Goal: Task Accomplishment & Management: Complete application form

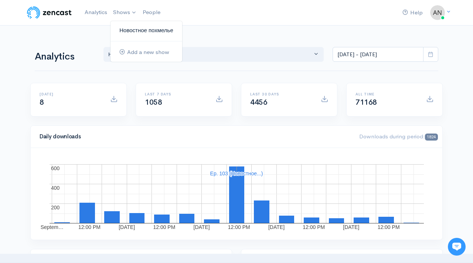
click at [132, 25] on link "Новостное похмелье" at bounding box center [146, 30] width 72 height 13
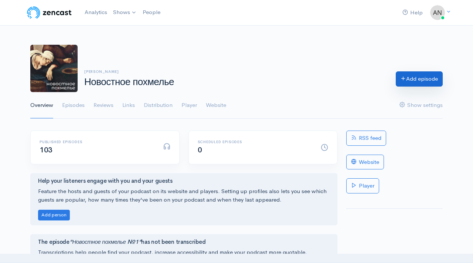
click at [414, 78] on link "Add episode" at bounding box center [418, 78] width 47 height 15
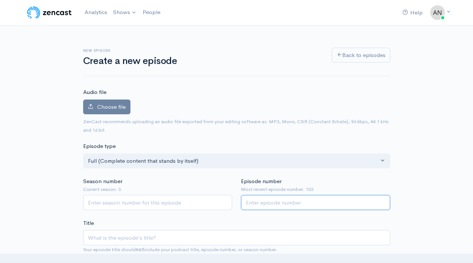
click at [265, 201] on input "Episode number" at bounding box center [315, 202] width 149 height 15
type input "104"
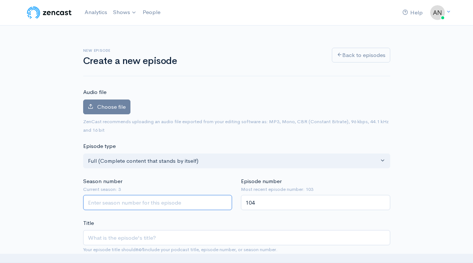
click at [150, 206] on input "Season number" at bounding box center [157, 202] width 149 height 15
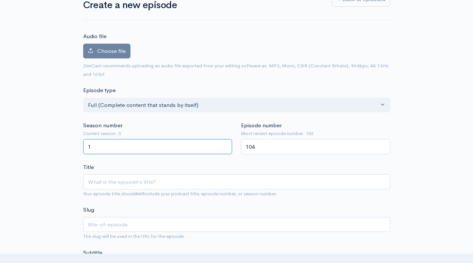
scroll to position [85, 0]
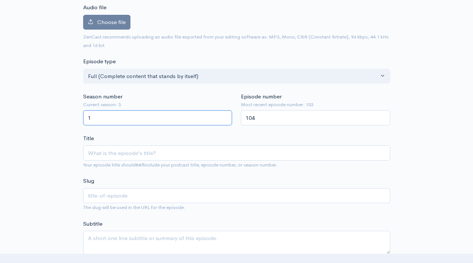
type input "1"
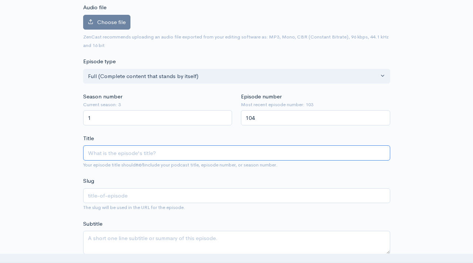
click at [160, 156] on input "Title" at bounding box center [236, 152] width 307 height 15
type input "н"
type input "n"
type input "[PERSON_NAME]"
type input "n"
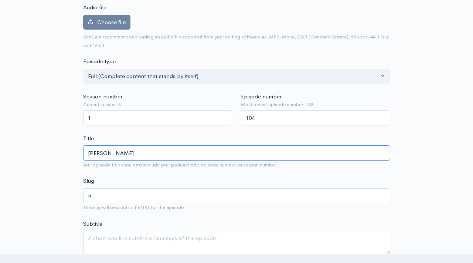
type input "Но"
type input "no"
type input "Ново"
type input "novo"
type input "Новот"
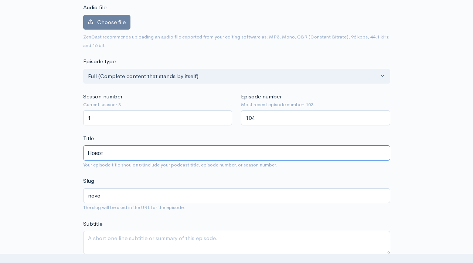
type input "novot"
type input "Новотн"
type input "novotn"
type input "Новотно"
type input "novotno"
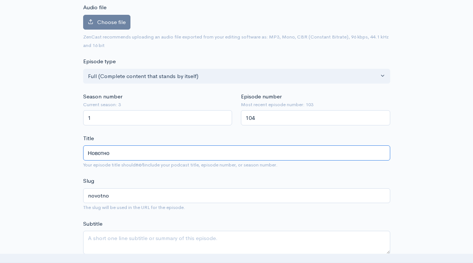
type input "Новотн"
type input "novotn"
type input "Новот"
type input "novot"
type input "Ново"
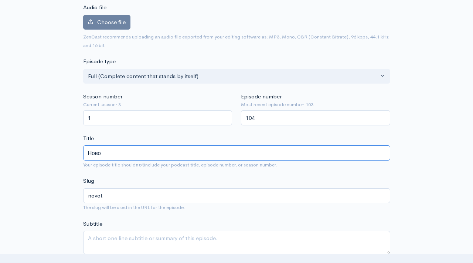
type input "novo"
type input "Новост"
type input "novost"
type input "Новостнг"
type input "novostng"
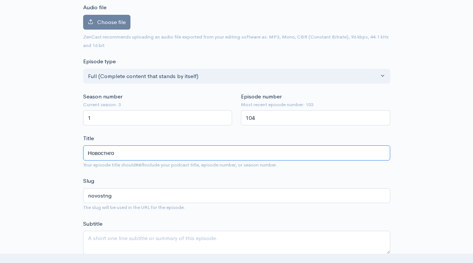
type input "Новостнгое"
type input "novostngoe"
type input "Новостнго"
type input "novostngo"
type input "Новостнг"
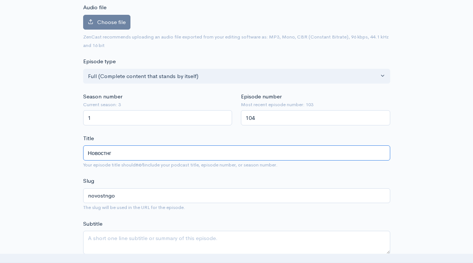
type input "novostng"
type input "Новостн"
type input "novostn"
type input "Новостно"
type input "novostno"
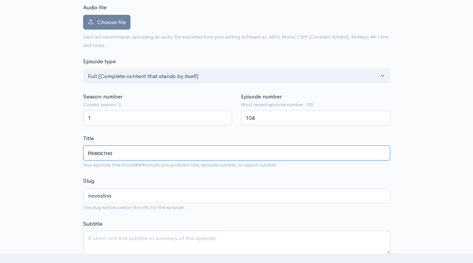
type input "Новостное"
type input "novostnoe"
type input "Новостное по"
type input "novostnoe-po"
type input "Новостное пох"
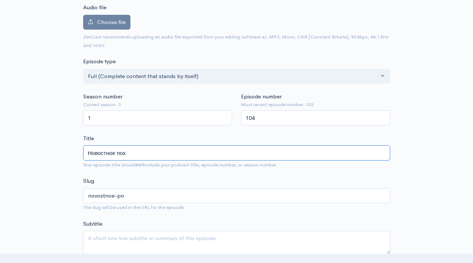
type input "novostnoe-poh"
type input "Новостное похм"
type input "novostnoe-pohm"
type input "Новостное похмел"
type input "novostnoe-pohmel"
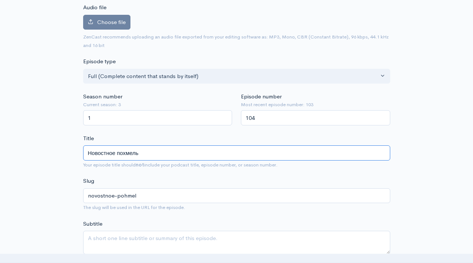
type input "Новостное похмелье"
type input "novostnoe-pohmele"
type input "Новостное похмелье №1"
type input "novostnoe-pohmele-1"
type input "Новостное похмелье №10"
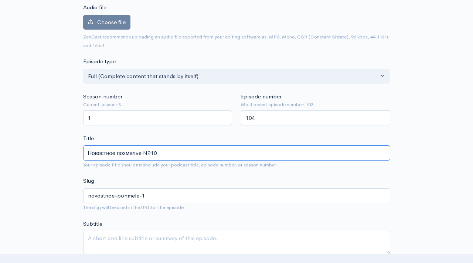
type input "novostnoe-pohmele-10"
type input "Новостное похмелье №104"
type input "novostnoe-pohmele-104"
type input "Новостное похмелье №104"
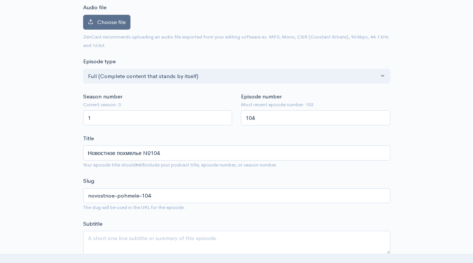
click at [118, 23] on span "Choose file" at bounding box center [111, 21] width 28 height 7
click at [0, 0] on input "Choose file" at bounding box center [0, 0] width 0 height 0
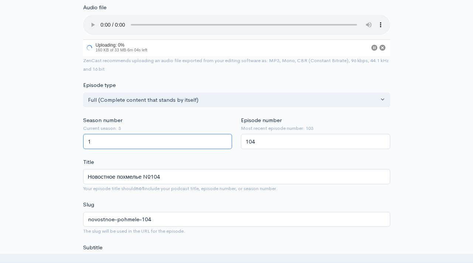
click at [117, 145] on input "1" at bounding box center [157, 141] width 149 height 15
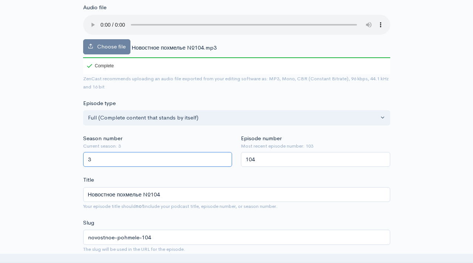
type input "3"
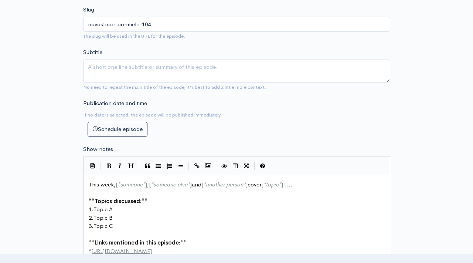
scroll to position [392, 0]
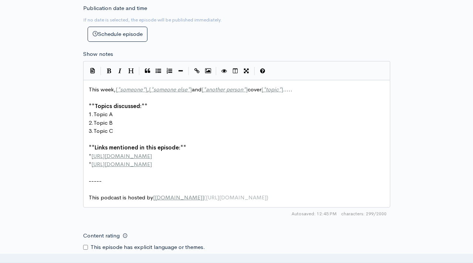
click at [145, 115] on pre "1. Topic A" at bounding box center [236, 114] width 299 height 8
type textarea "This week, [*someone*], [*someone else*] and [*another person*] cover [*topic*]…"
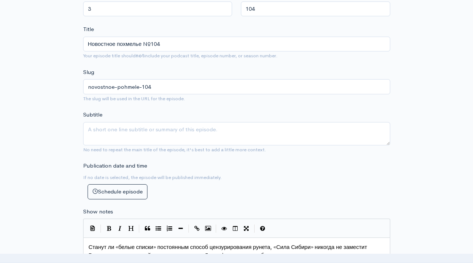
scroll to position [414, 0]
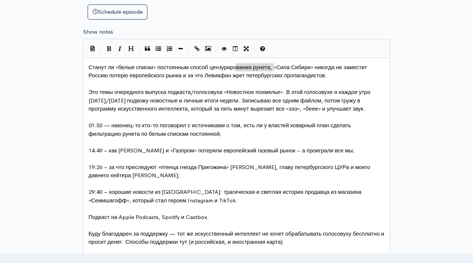
drag, startPoint x: 236, startPoint y: 67, endPoint x: 273, endPoint y: 67, distance: 36.9
type textarea "ы"
type textarea "s"
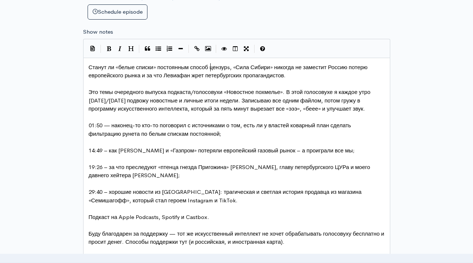
click at [209, 67] on span "Станут ли «белые списки» постоянным способ цензурs, «Сила Сибири» никогда не за…" at bounding box center [229, 72] width 280 height 16
type textarea "jv"
type textarea "ом"
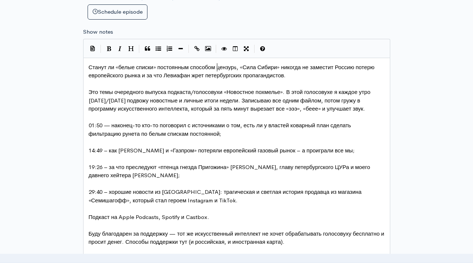
click at [238, 68] on span "Станут ли «белые списки» постоянным способом цензурs, «Сила Сибири» никогда не …" at bounding box center [232, 72] width 287 height 16
type textarea "тро"
type textarea "ирования рунета"
click at [190, 76] on span "Станут ли «белые списки» постоянным способом цензурирования рунета, «Сила Сибир…" at bounding box center [232, 72] width 287 height 16
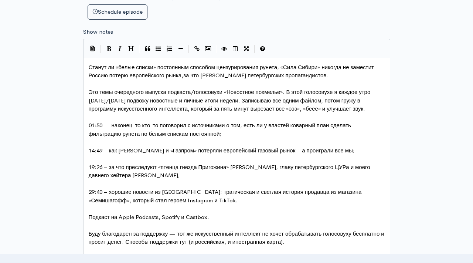
type textarea ","
click at [325, 66] on span "Станут ли «белые списки» постоянным способом цензурирования рунета, «Сила Сибир…" at bounding box center [232, 72] width 287 height 16
drag, startPoint x: 285, startPoint y: 66, endPoint x: 323, endPoint y: 66, distance: 38.0
type textarea "труба в [GEOGRAPHIC_DATA]"
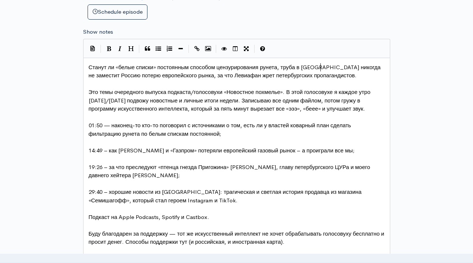
scroll to position [3, 36]
click at [107, 76] on span "Станут ли «белые списки» постоянным способом цензурирования рунета, труба в [GE…" at bounding box center [235, 72] width 293 height 16
type textarea "и"
click at [339, 73] on pre "Станут ли «белые списки» постоянным способом цензурирования рунета, труба в [GE…" at bounding box center [236, 71] width 299 height 17
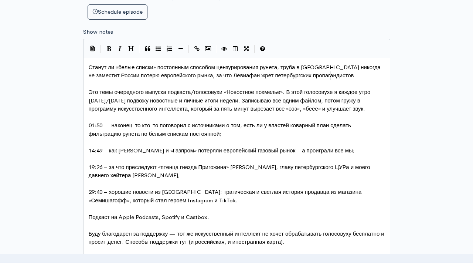
type textarea "и"
type textarea "– ио"
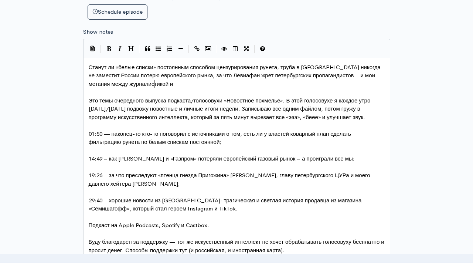
scroll to position [3, 102]
type textarea "мои метания между журналистикой и комментированием."
click at [106, 83] on span "Станут ли «белые списки» постоянным способом цензурирования рунета, труба в [GE…" at bounding box center [235, 76] width 293 height 24
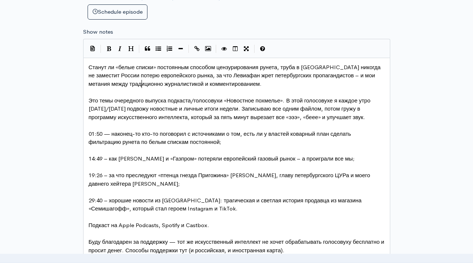
type textarea "традиционной"
click at [194, 82] on span "Станут ли «белые списки» постоянным способом цензурирования рунета, труба в [GE…" at bounding box center [235, 76] width 293 height 24
click at [206, 83] on span "Станут ли «белые списки» постоянным способом цензурирования рунета, труба в [GE…" at bounding box center [235, 76] width 293 height 24
type textarea "комментированием"
click at [350, 73] on span "Станут ли «белые списки» постоянным способом цензурирования рунета, труба в [GE…" at bounding box center [235, 76] width 293 height 24
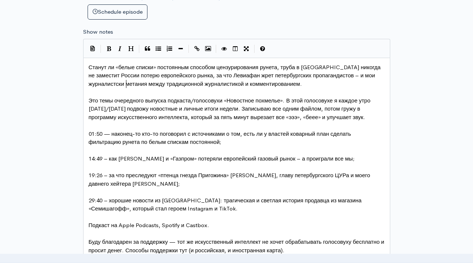
type textarea "журналистские"
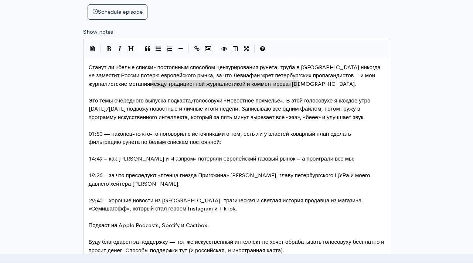
type textarea "между традиционной журналистикой и комментированием"
drag, startPoint x: 152, startPoint y: 84, endPoint x: 309, endPoint y: 85, distance: 156.9
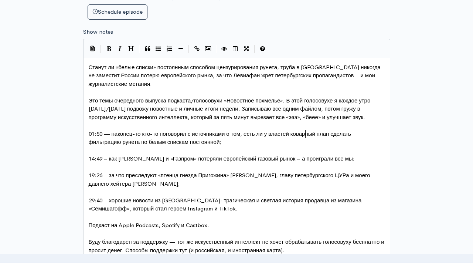
click at [306, 135] on span "01:50 — наконец-то кто-то поговорил с источниками о том, есть ли у властей кова…" at bounding box center [221, 138] width 264 height 16
type textarea "коварный"
type textarea "стратегический"
drag, startPoint x: 270, startPoint y: 174, endPoint x: 341, endPoint y: 175, distance: 70.9
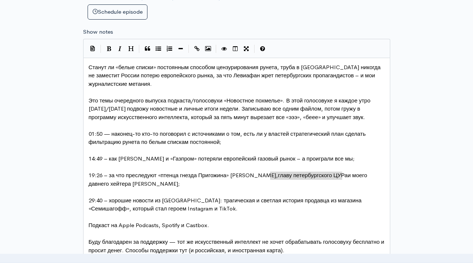
type textarea "главу петербургского ЦУРа"
type textarea ", главу петербургского ЦУРа"
drag, startPoint x: 266, startPoint y: 175, endPoint x: 341, endPoint y: 175, distance: 75.0
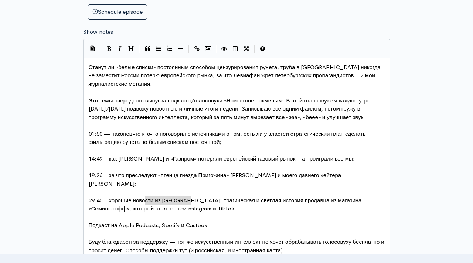
drag, startPoint x: 145, startPoint y: 199, endPoint x: 190, endPoint y: 199, distance: 45.0
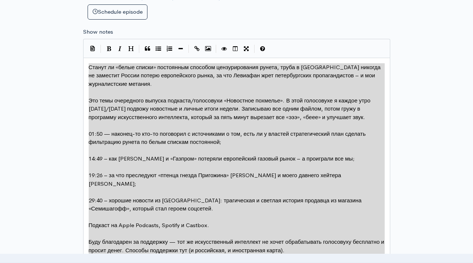
type textarea "Loremi do «sitam consec» adipiscing elitsedd eiusmodtempori utlabo, etdol m Ali…"
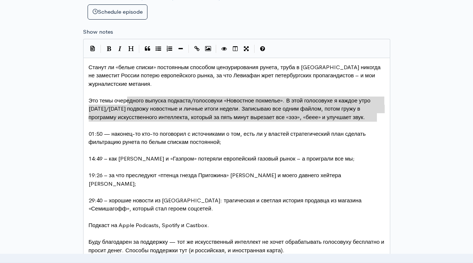
type textarea "Это темы очередного выпуска подкаста/голосовухи «Новостное похмелье». В этой го…"
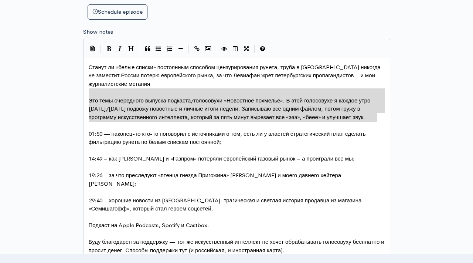
drag, startPoint x: 379, startPoint y: 117, endPoint x: 91, endPoint y: 93, distance: 289.1
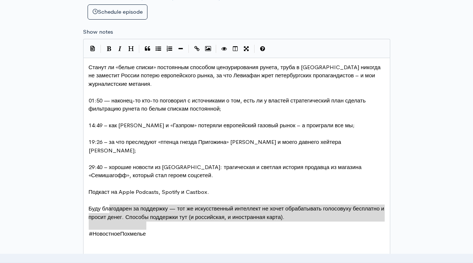
type textarea "Подкаст на Apple Podcasts, Spotify и Castbox. Буду благодарен за поддержку — то…"
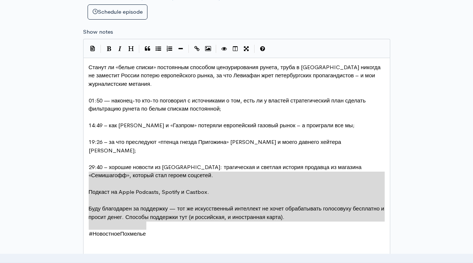
drag, startPoint x: 187, startPoint y: 224, endPoint x: 87, endPoint y: 178, distance: 110.3
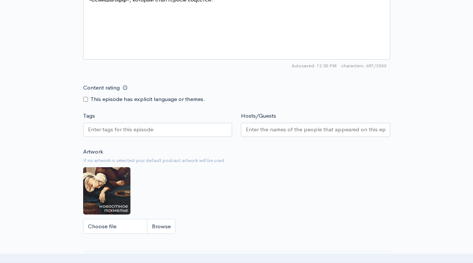
scroll to position [719, 0]
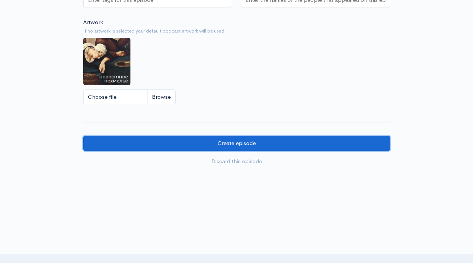
click at [192, 140] on input "Create episode" at bounding box center [236, 143] width 307 height 15
